Goal: Navigation & Orientation: Understand site structure

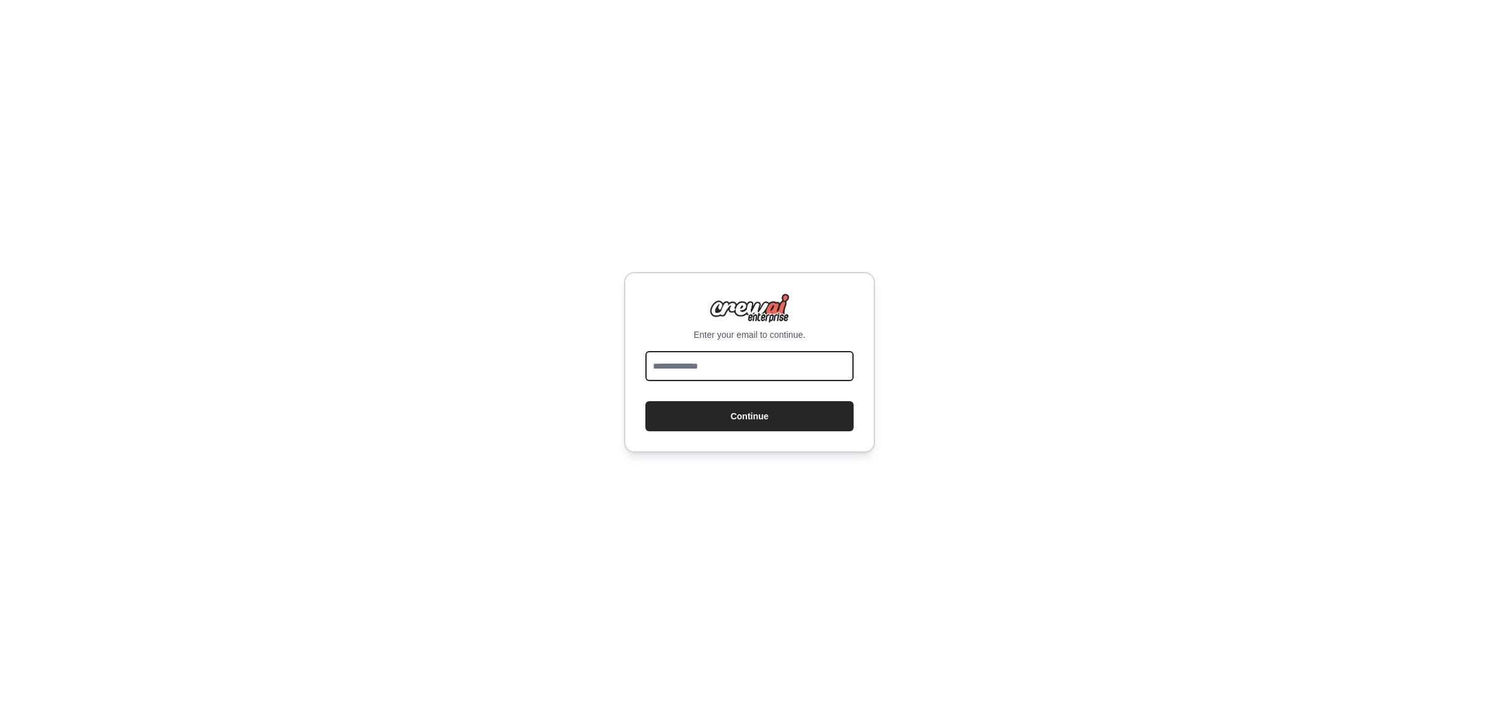
click at [665, 372] on input "email" at bounding box center [749, 366] width 208 height 30
type input "**********"
click at [712, 417] on button "Continue" at bounding box center [749, 416] width 208 height 30
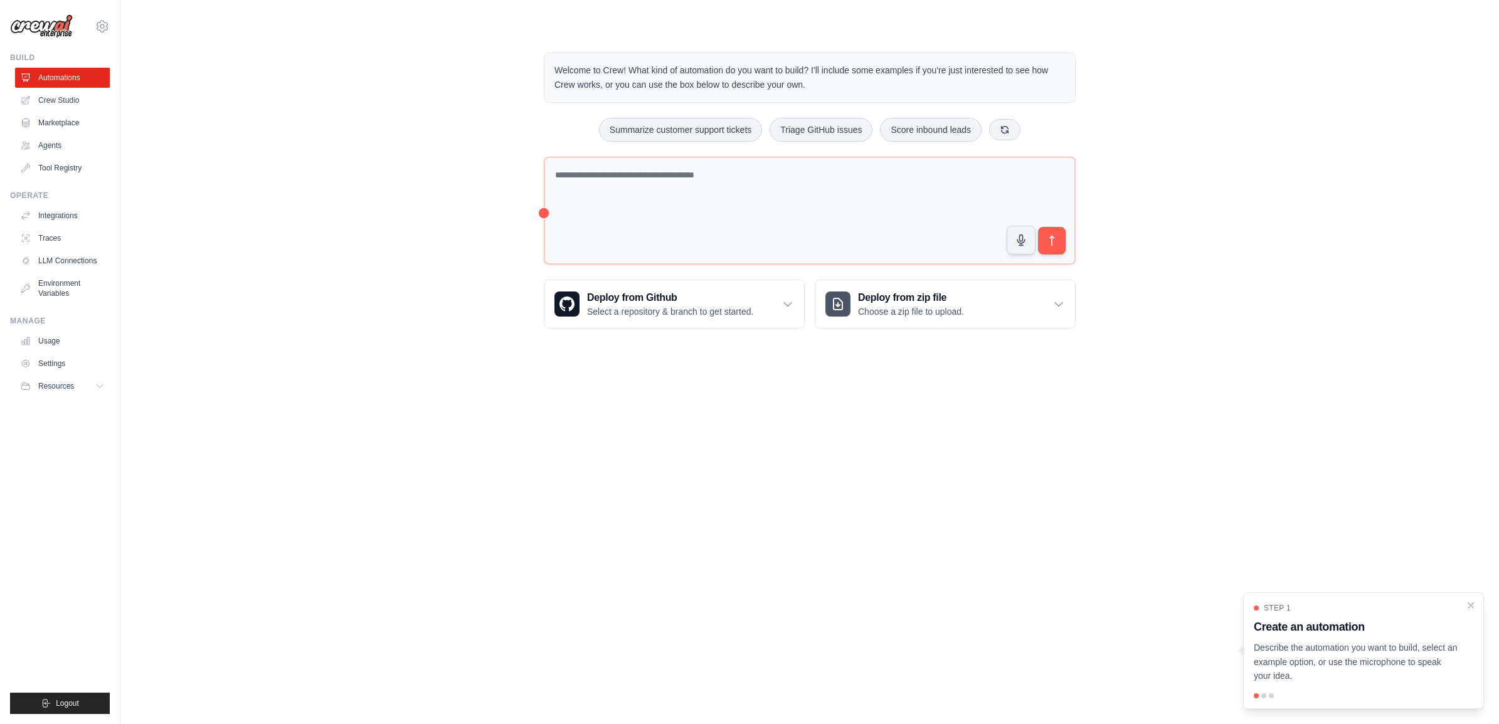
click at [969, 600] on body "arthurpfeng.ap@gmail.com Settings Build Automations Crew Studio" at bounding box center [749, 362] width 1499 height 724
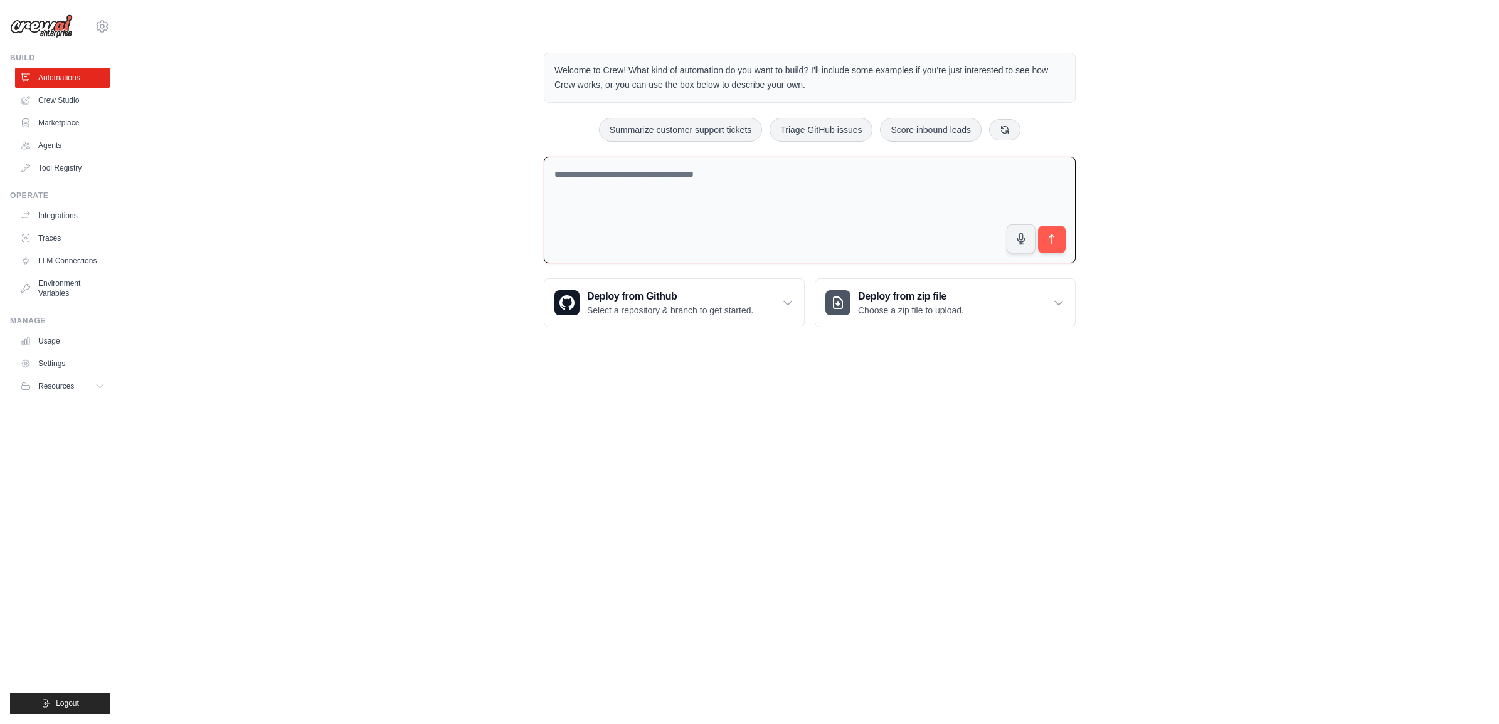
click at [628, 177] on textarea at bounding box center [810, 210] width 532 height 107
click at [69, 118] on link "Marketplace" at bounding box center [63, 123] width 95 height 20
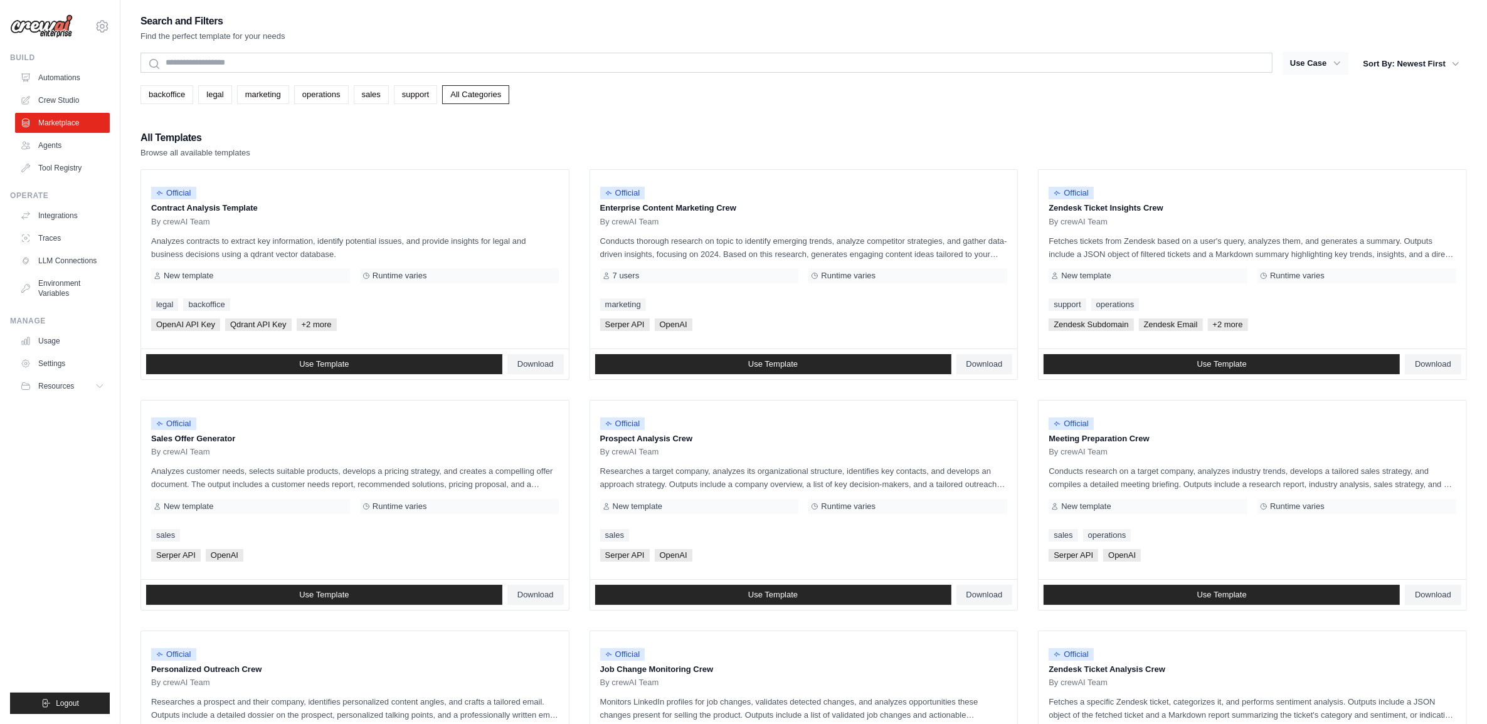
click at [1304, 66] on button "Use Case" at bounding box center [1315, 63] width 66 height 23
click at [1305, 65] on button "Use Case" at bounding box center [1315, 63] width 66 height 23
click at [1327, 68] on button "Use Case" at bounding box center [1315, 63] width 66 height 23
click at [61, 157] on ul "Automations Crew Studio Marketplace Agents Tool Registry" at bounding box center [62, 123] width 95 height 110
click at [60, 154] on link "Agents" at bounding box center [63, 145] width 95 height 20
